Goal: Task Accomplishment & Management: Manage account settings

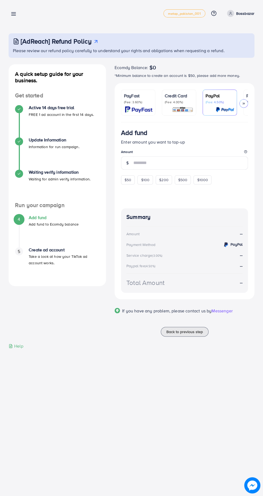
click at [122, 181] on div "$50" at bounding box center [128, 179] width 14 height 9
type input "**"
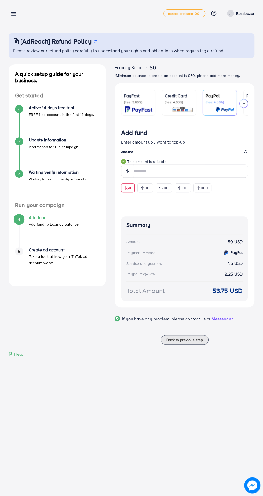
click at [138, 99] on div "PayFast (Fee: 3.60%)" at bounding box center [138, 98] width 28 height 12
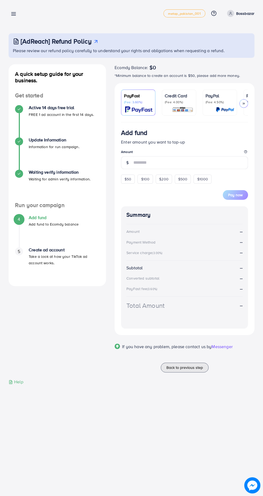
click at [125, 179] on span "$50" at bounding box center [128, 178] width 7 height 5
type input "**"
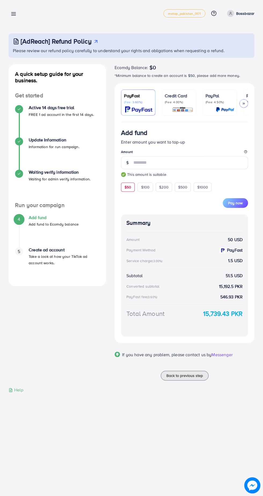
click at [235, 204] on span "Pay now" at bounding box center [236, 202] width 15 height 5
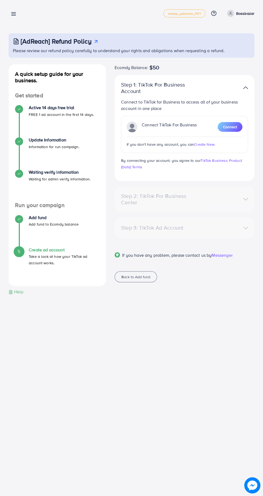
click at [233, 131] on button "Connect" at bounding box center [230, 127] width 25 height 10
click at [228, 125] on span "Connect" at bounding box center [230, 126] width 14 height 5
click at [230, 124] on button "Connect" at bounding box center [230, 127] width 25 height 10
click at [211, 383] on div "Get TikTok Agency Ad Account metap_pakistan_001 Help Center Contact Support Pla…" at bounding box center [131, 248] width 263 height 496
click at [246, 87] on img at bounding box center [246, 88] width 5 height 8
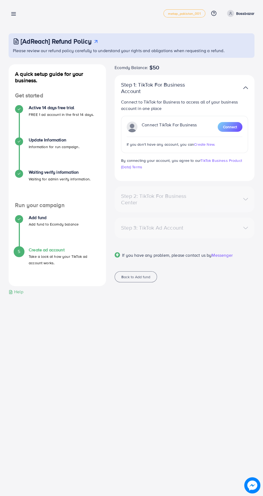
click at [245, 85] on img at bounding box center [246, 88] width 5 height 8
click at [245, 88] on img at bounding box center [246, 88] width 5 height 8
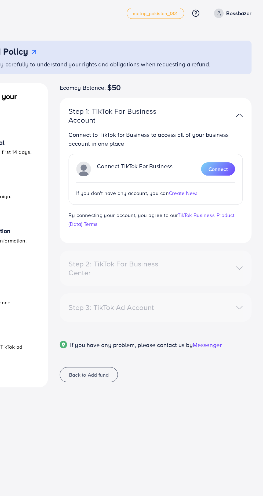
click at [246, 88] on img at bounding box center [246, 88] width 5 height 8
click at [246, 85] on img at bounding box center [246, 88] width 5 height 8
click at [247, 91] on img at bounding box center [246, 88] width 5 height 8
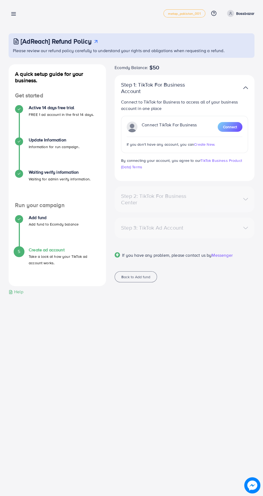
click at [233, 126] on span "Connect" at bounding box center [230, 126] width 14 height 5
click at [244, 88] on img at bounding box center [246, 88] width 5 height 8
click at [246, 87] on img at bounding box center [246, 88] width 5 height 8
click at [233, 124] on span "Connect" at bounding box center [230, 126] width 14 height 5
click at [137, 88] on p "Step 1: TikTok For Business Account" at bounding box center [162, 87] width 82 height 13
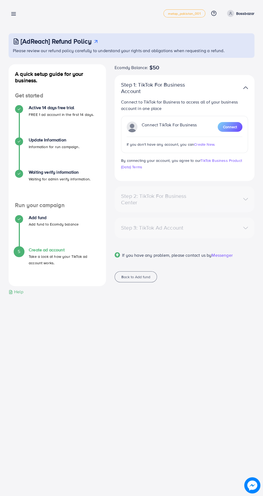
click at [131, 89] on p "Step 1: TikTok For Business Account" at bounding box center [162, 87] width 82 height 13
click at [138, 82] on p "Step 1: TikTok For Business Account" at bounding box center [162, 87] width 82 height 13
click at [122, 86] on p "Step 1: TikTok For Business Account" at bounding box center [162, 87] width 82 height 13
click at [246, 88] on img at bounding box center [246, 88] width 5 height 8
click at [246, 87] on img at bounding box center [246, 88] width 5 height 8
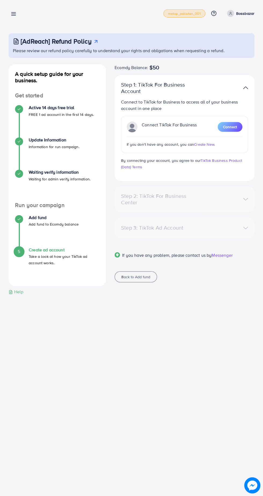
click at [179, 11] on link "metap_pakistan_001" at bounding box center [185, 13] width 42 height 8
click at [241, 15] on p "Bossbazar" at bounding box center [246, 13] width 18 height 6
click at [182, 15] on span "metap_pakistan_001" at bounding box center [184, 13] width 33 height 3
click at [11, 16] on icon at bounding box center [14, 14] width 6 height 6
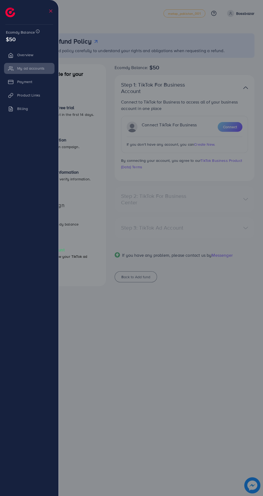
click at [174, 365] on div at bounding box center [131, 297] width 263 height 595
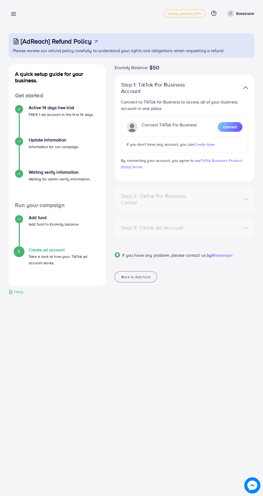
click at [189, 374] on div at bounding box center [131, 297] width 263 height 595
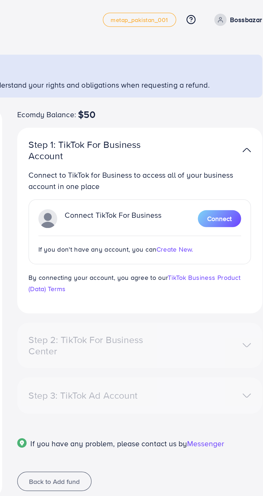
click at [244, 88] on img at bounding box center [246, 88] width 5 height 8
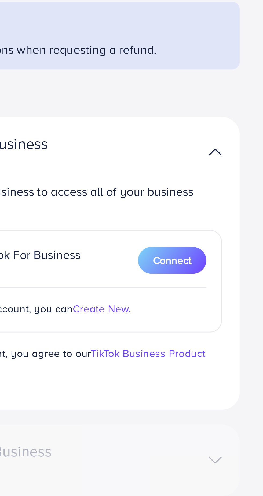
click at [246, 86] on img at bounding box center [246, 88] width 5 height 8
click at [247, 88] on img at bounding box center [246, 88] width 5 height 8
click at [248, 89] on img at bounding box center [246, 88] width 5 height 8
click at [247, 88] on img at bounding box center [246, 88] width 5 height 8
click at [248, 87] on img at bounding box center [246, 88] width 5 height 8
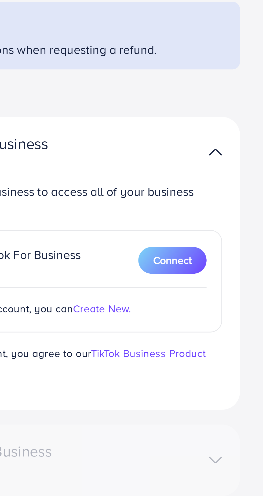
click at [247, 88] on img at bounding box center [246, 88] width 5 height 8
click at [246, 88] on img at bounding box center [246, 88] width 5 height 8
click at [248, 87] on img at bounding box center [246, 88] width 5 height 8
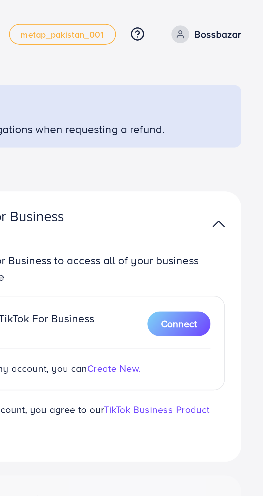
click at [248, 57] on div "[AdReach] Refund Policy Please review our refund policy carefully to understand…" at bounding box center [132, 45] width 246 height 24
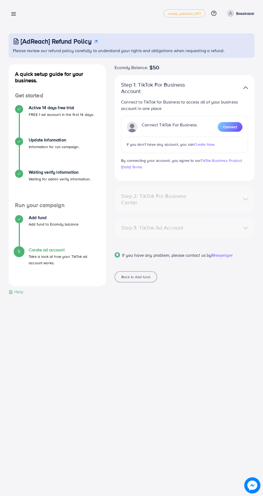
click at [202, 144] on span "Create New." at bounding box center [204, 144] width 21 height 5
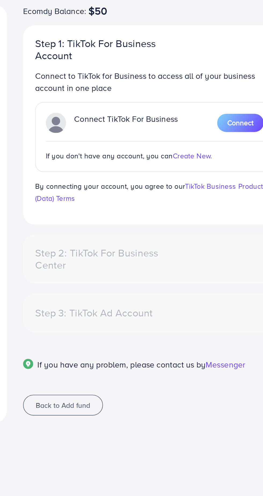
click at [204, 143] on span "Create New." at bounding box center [204, 144] width 21 height 5
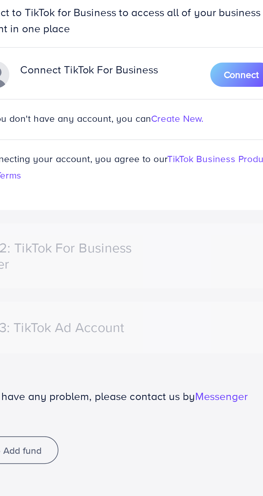
click at [204, 144] on span "Create New." at bounding box center [204, 144] width 21 height 5
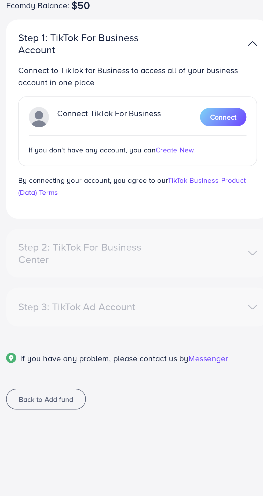
click at [230, 125] on span "Connect" at bounding box center [230, 126] width 14 height 5
